Goal: Information Seeking & Learning: Learn about a topic

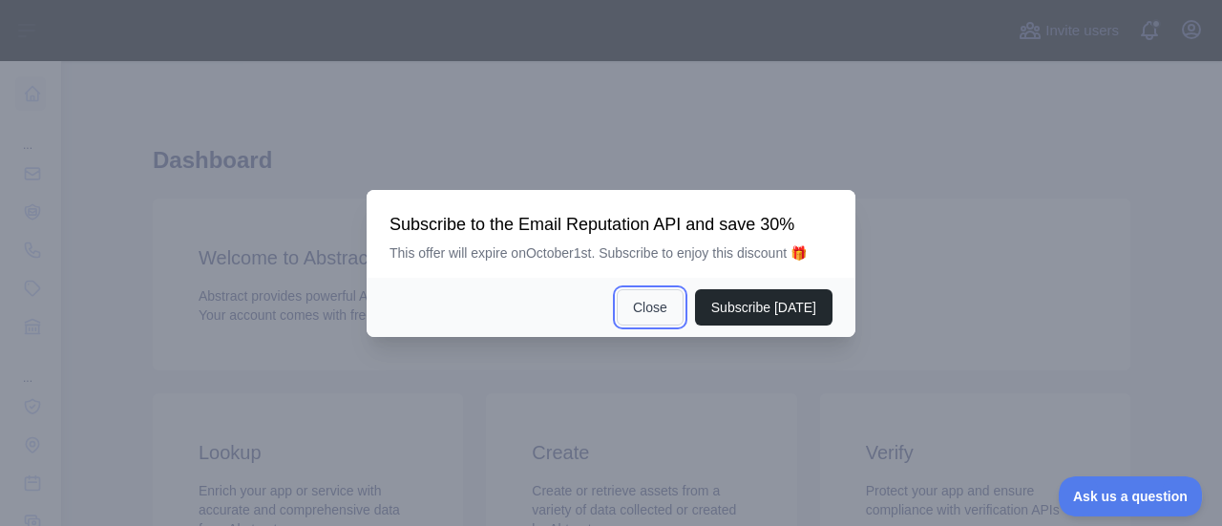
click at [659, 307] on button "Close" at bounding box center [650, 307] width 67 height 36
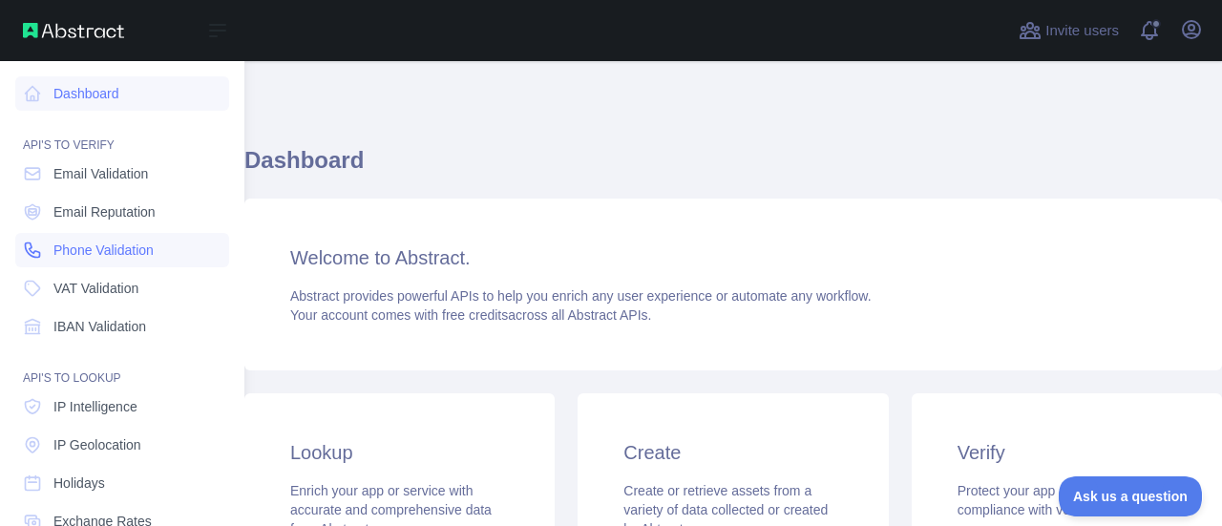
click at [37, 243] on icon at bounding box center [32, 250] width 19 height 19
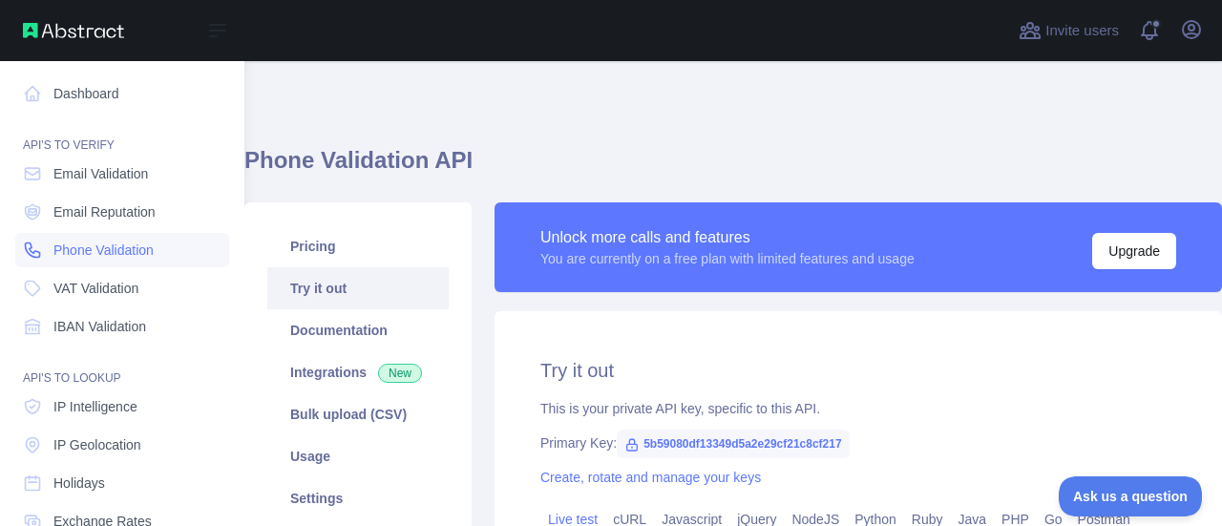
type textarea "**********"
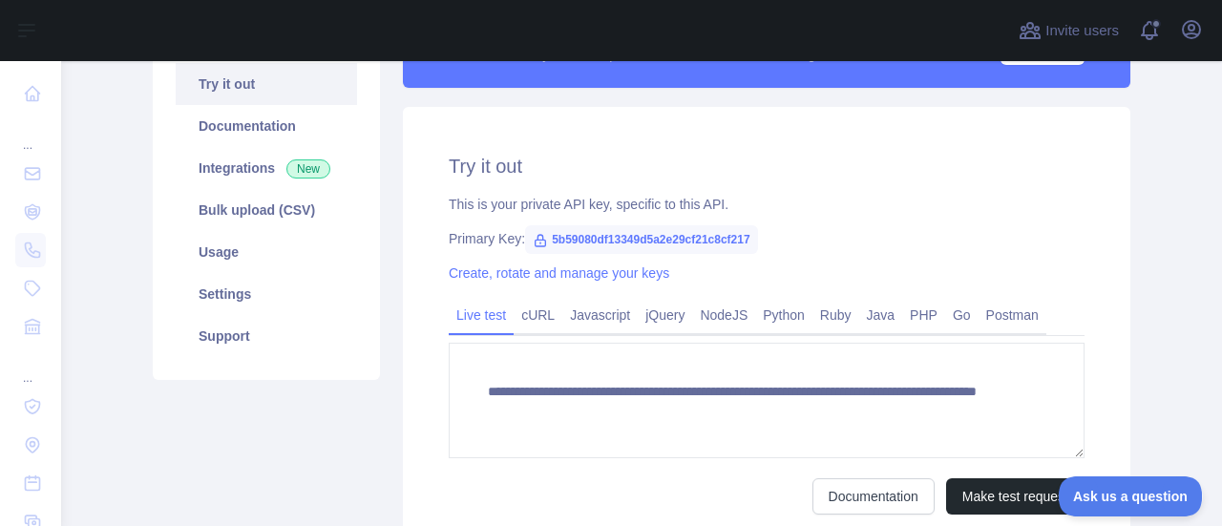
scroll to position [374, 0]
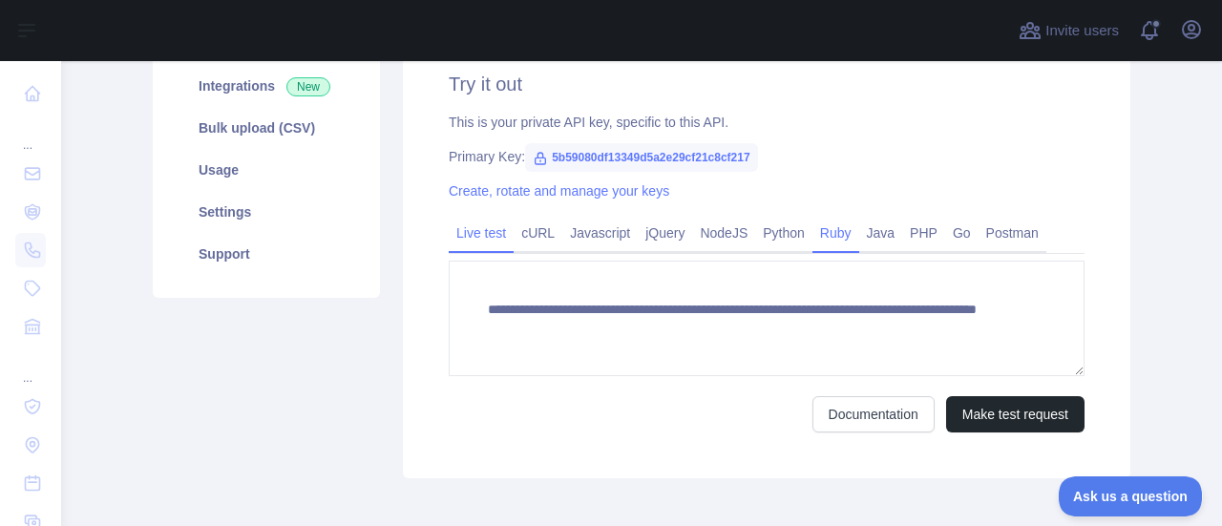
click at [812, 243] on div "Ruby" at bounding box center [835, 238] width 47 height 30
click at [779, 236] on link "Python" at bounding box center [783, 233] width 57 height 31
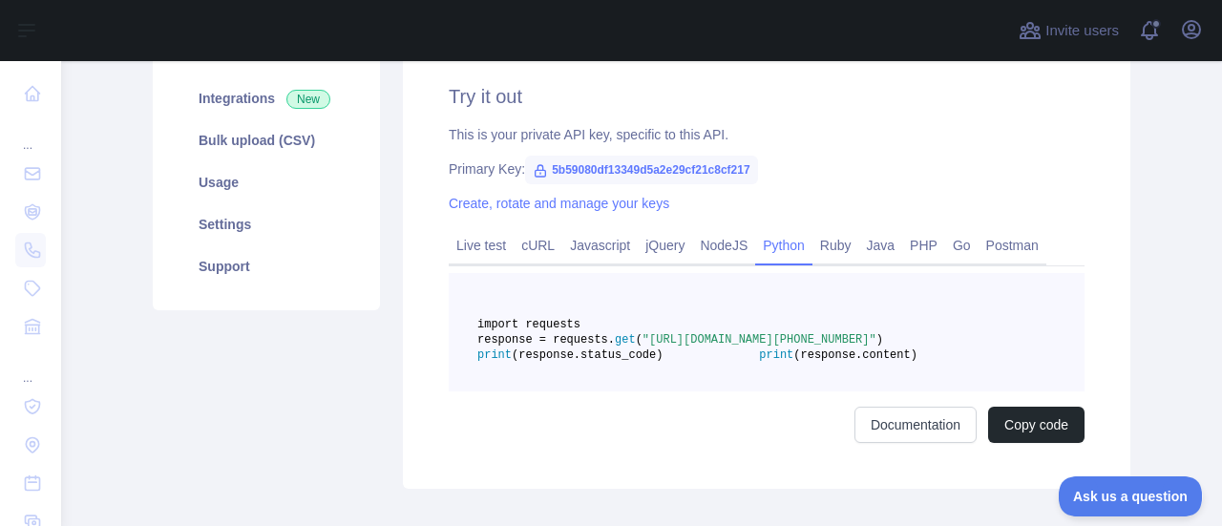
scroll to position [320, 0]
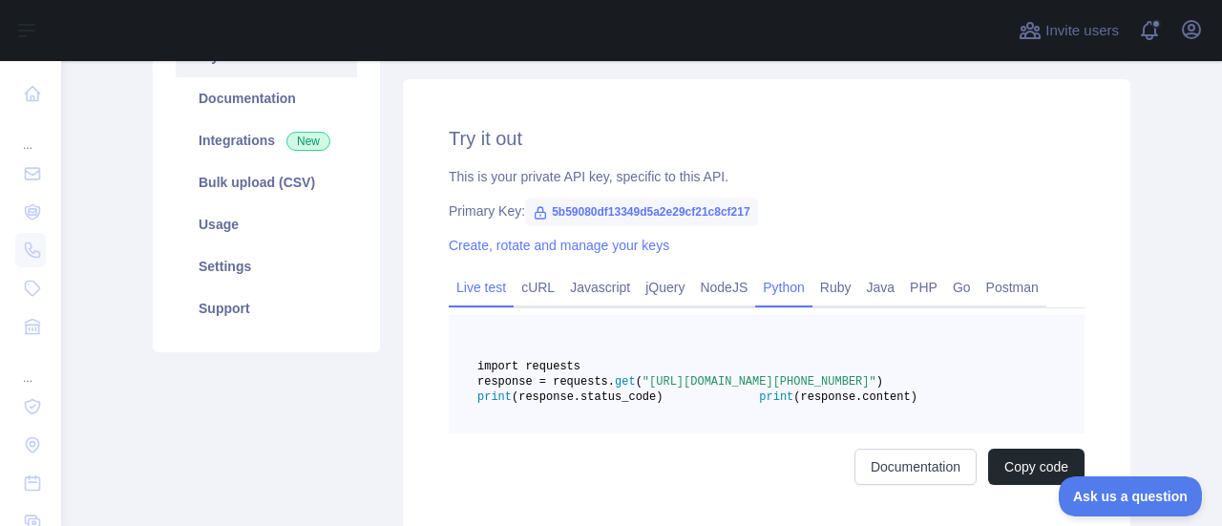
click at [466, 287] on link "Live test" at bounding box center [481, 287] width 65 height 31
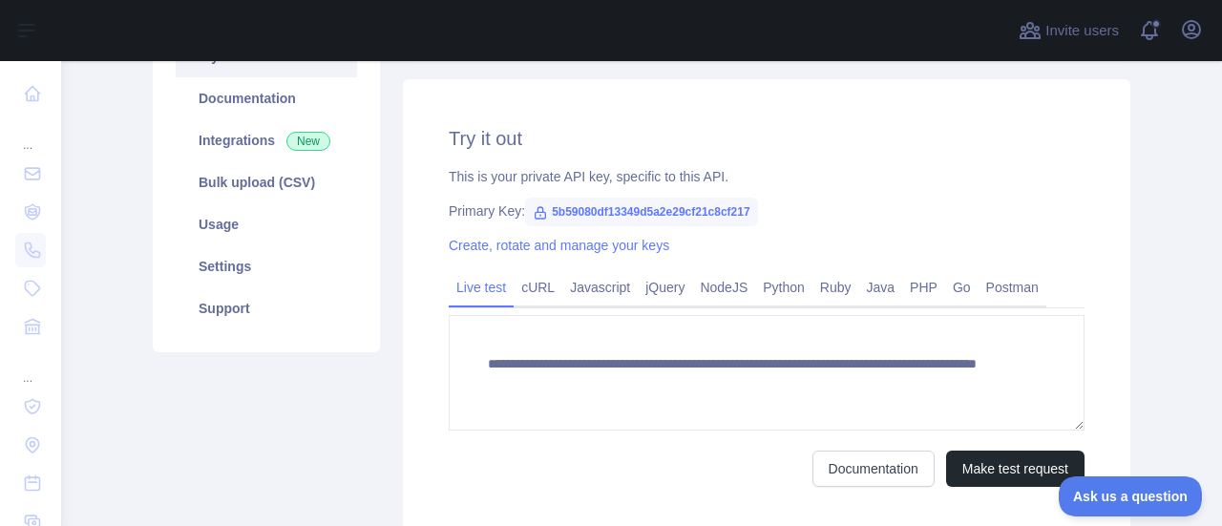
scroll to position [415, 0]
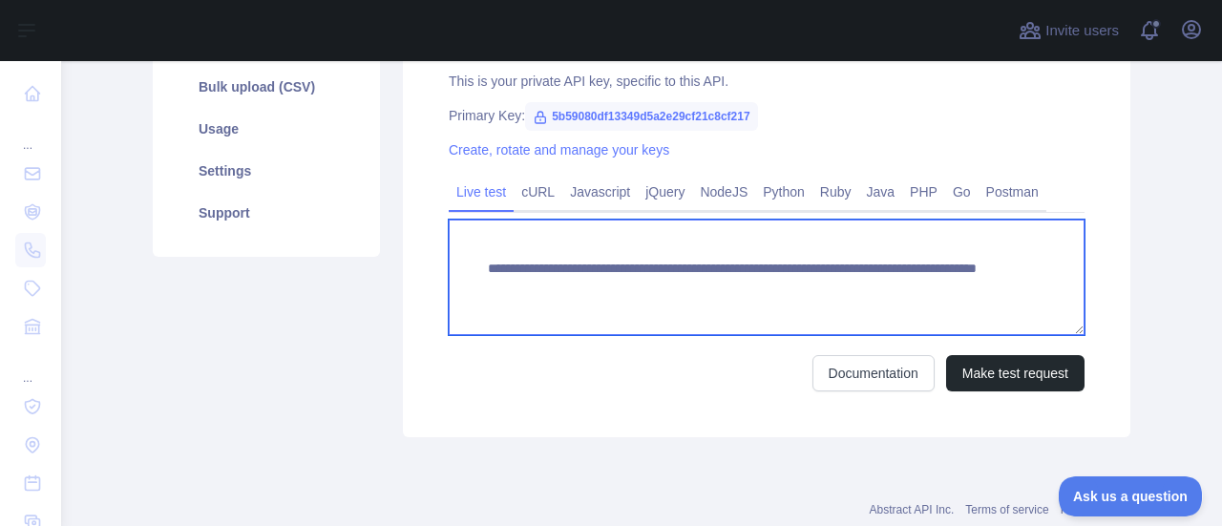
click at [843, 295] on textarea "**********" at bounding box center [767, 277] width 636 height 115
click at [869, 291] on textarea "**********" at bounding box center [767, 277] width 636 height 115
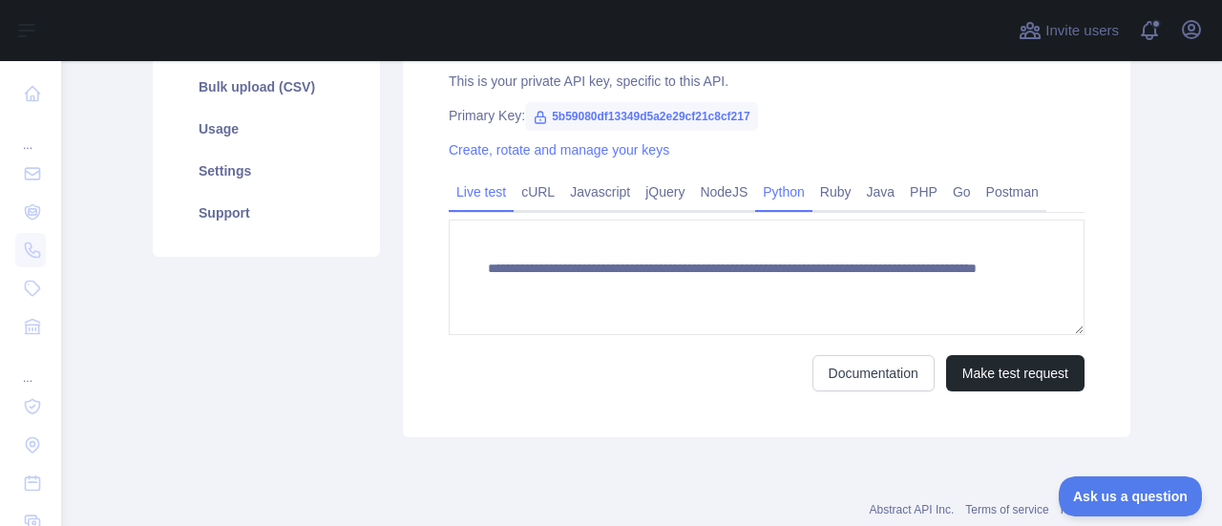
click at [771, 194] on link "Python" at bounding box center [783, 192] width 57 height 31
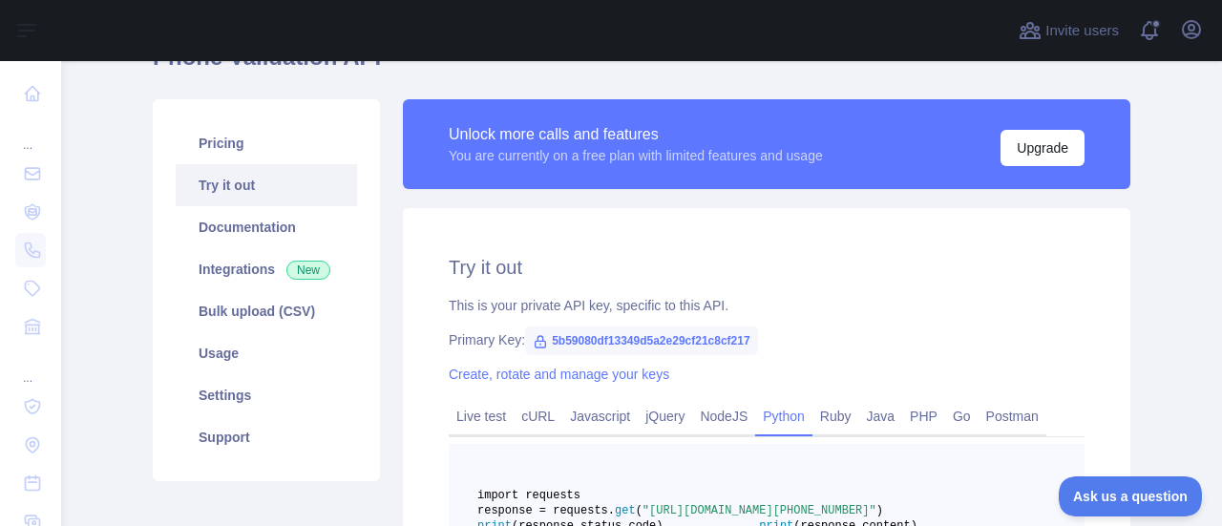
scroll to position [382, 0]
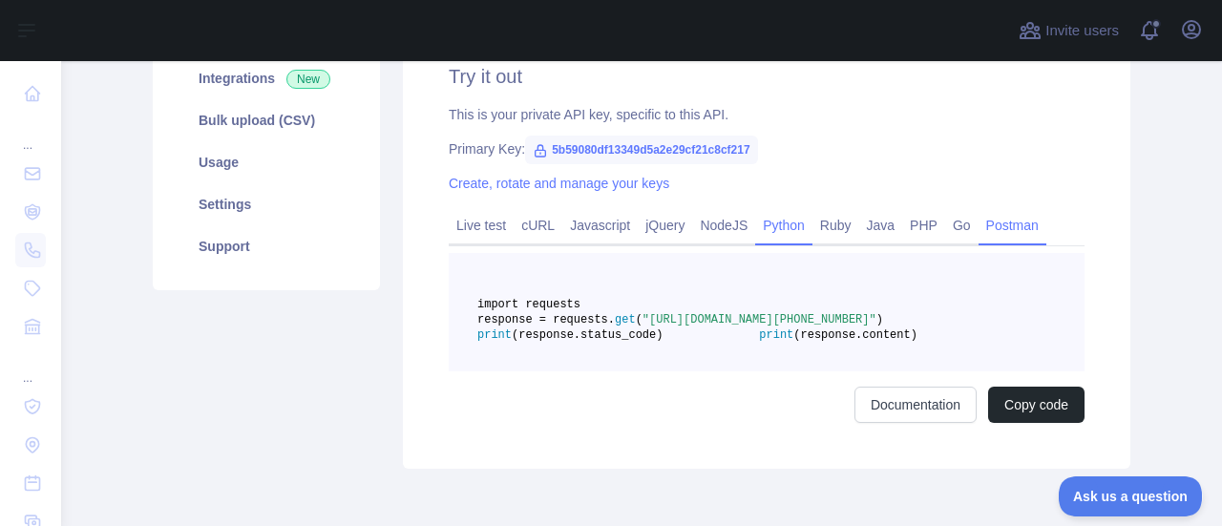
click at [990, 224] on link "Postman" at bounding box center [1012, 225] width 68 height 31
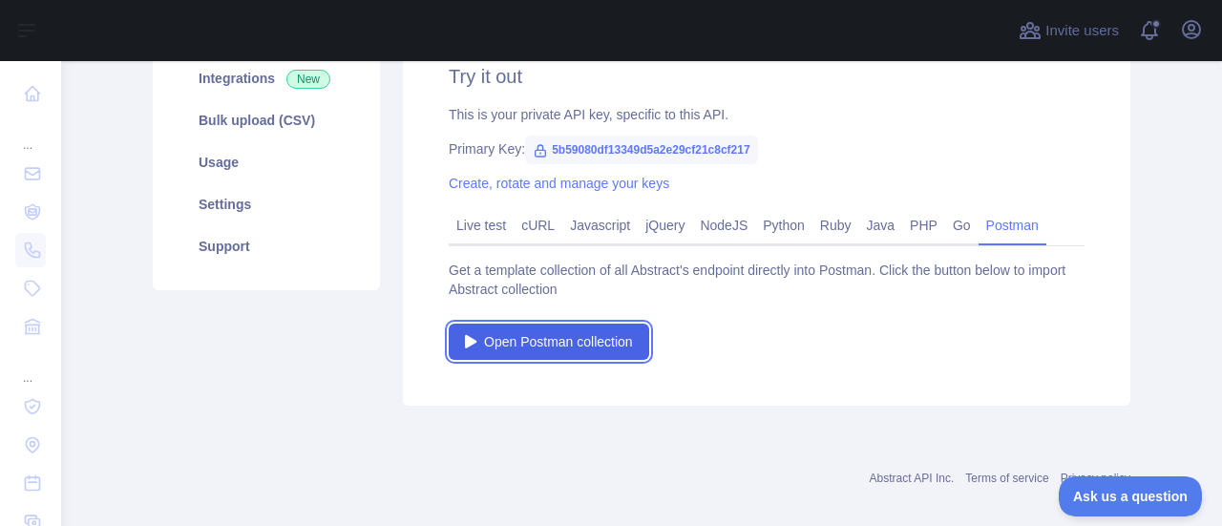
click at [498, 332] on span "Open Postman collection" at bounding box center [558, 341] width 149 height 19
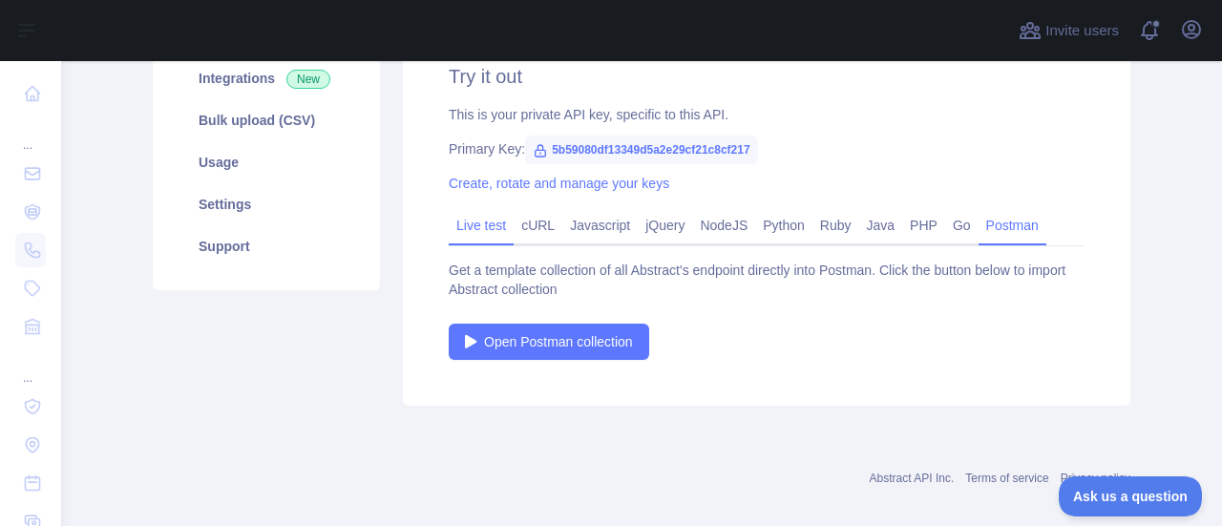
click at [491, 224] on link "Live test" at bounding box center [481, 225] width 65 height 31
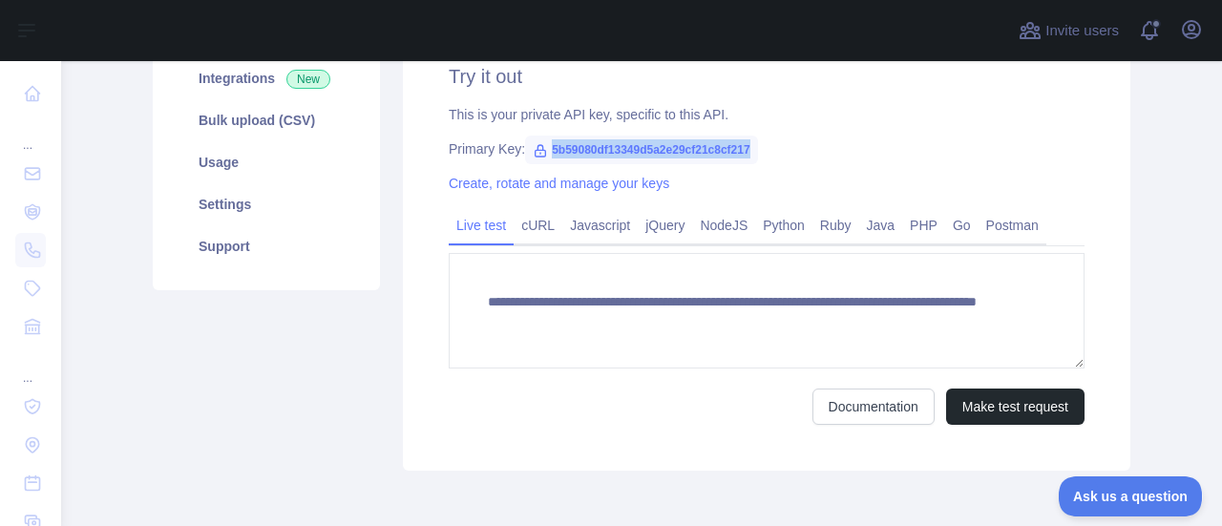
drag, startPoint x: 541, startPoint y: 146, endPoint x: 821, endPoint y: 147, distance: 279.7
click at [821, 147] on div "Primary Key: 5b59080df13349d5a2e29cf21c8cf217" at bounding box center [767, 148] width 636 height 19
copy span "5b59080df13349d5a2e29cf21c8cf217"
click at [224, 429] on div "Pricing Try it out Documentation Integrations New Bulk upload (CSV) Usage Setti…" at bounding box center [266, 189] width 250 height 562
click at [536, 228] on link "cURL" at bounding box center [538, 225] width 49 height 31
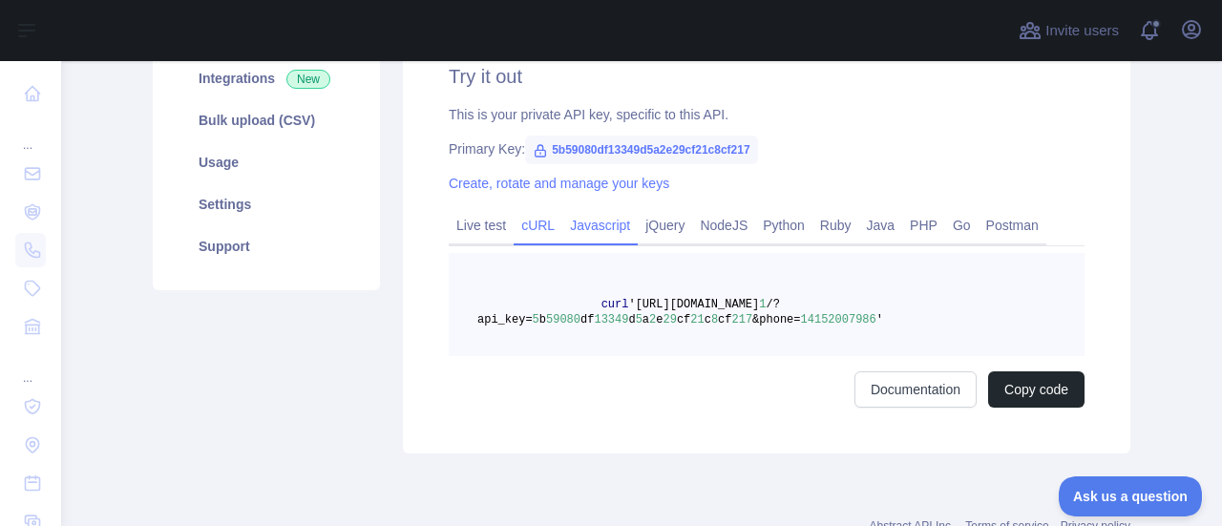
click at [576, 230] on link "Javascript" at bounding box center [599, 225] width 75 height 31
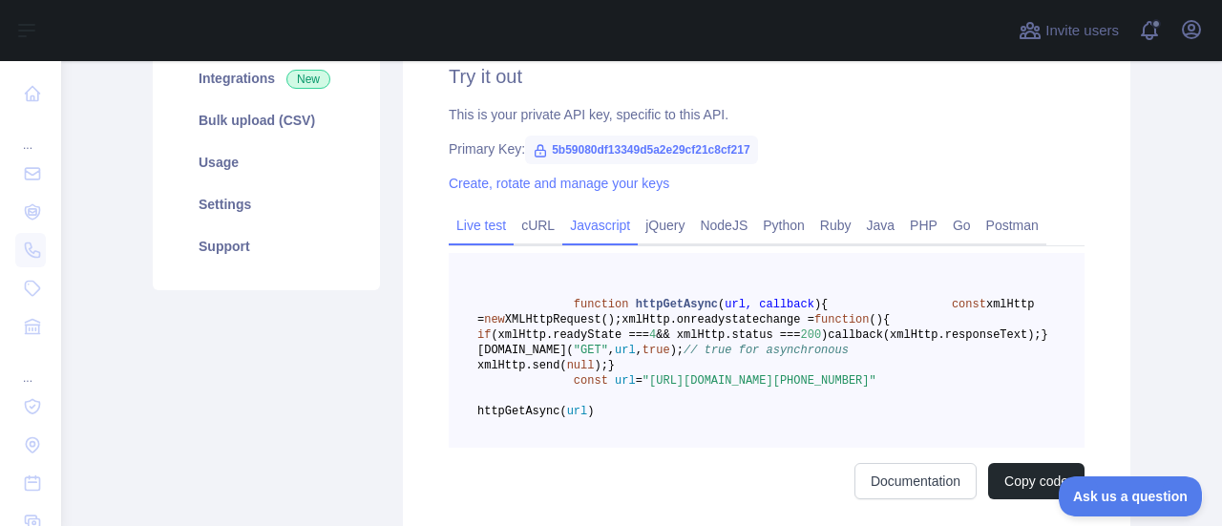
click at [450, 232] on link "Live test" at bounding box center [481, 225] width 65 height 31
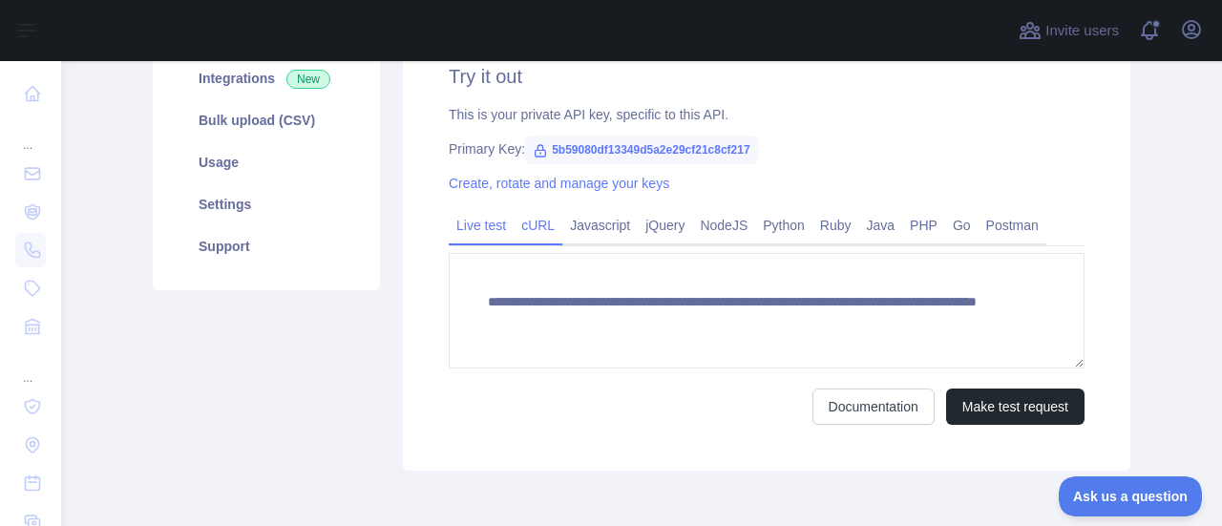
click at [529, 222] on link "cURL" at bounding box center [538, 225] width 49 height 31
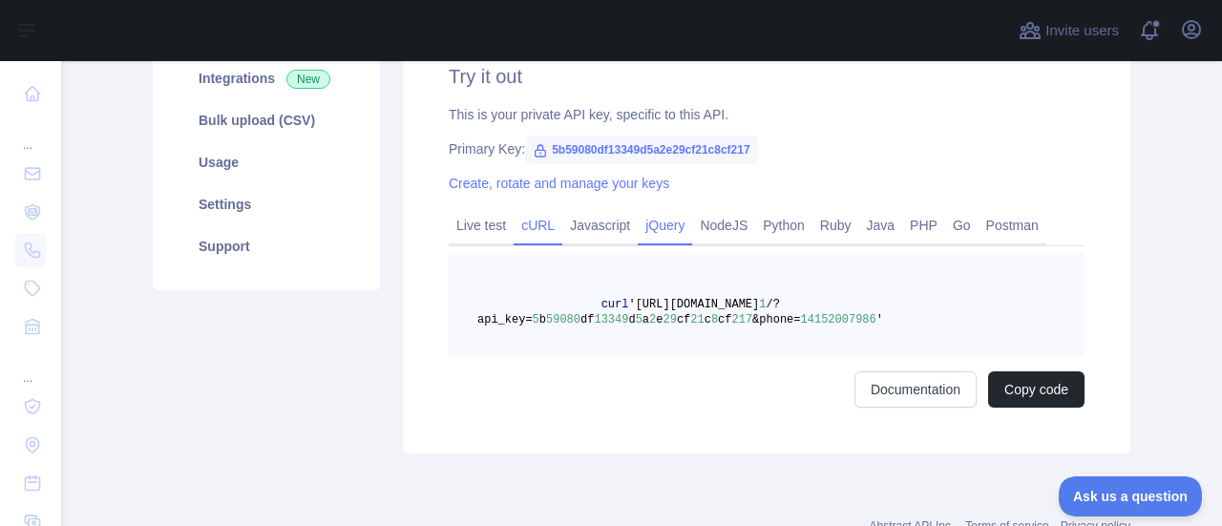
click at [660, 220] on link "jQuery" at bounding box center [665, 225] width 54 height 31
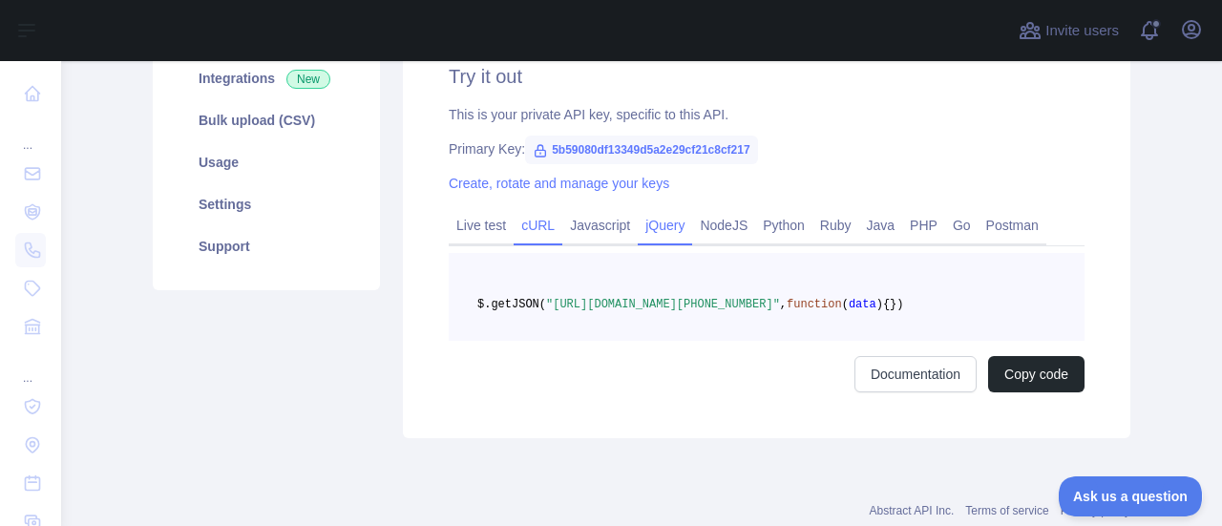
click at [535, 225] on link "cURL" at bounding box center [538, 225] width 49 height 31
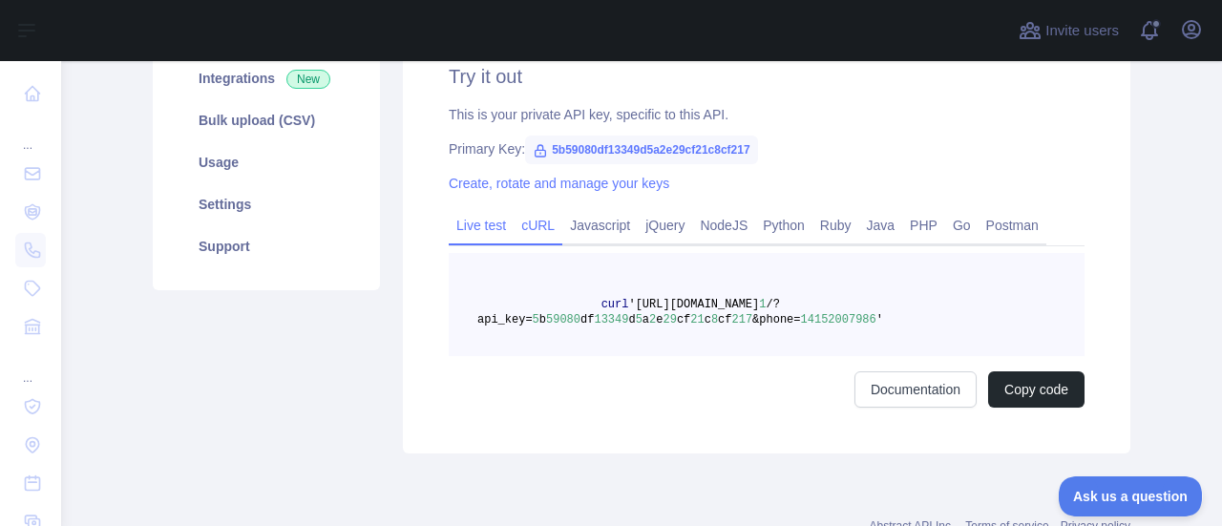
click at [480, 227] on link "Live test" at bounding box center [481, 225] width 65 height 31
